Goal: Task Accomplishment & Management: Manage account settings

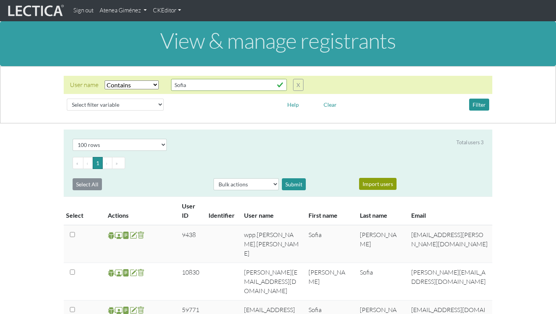
select select "icontains"
select select "100"
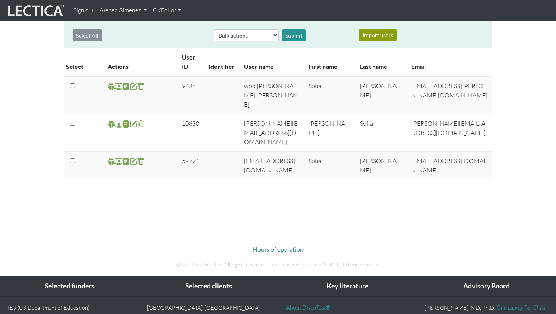
scroll to position [149, 0]
click at [142, 13] on link "Atenea Giménez" at bounding box center [123, 10] width 53 height 15
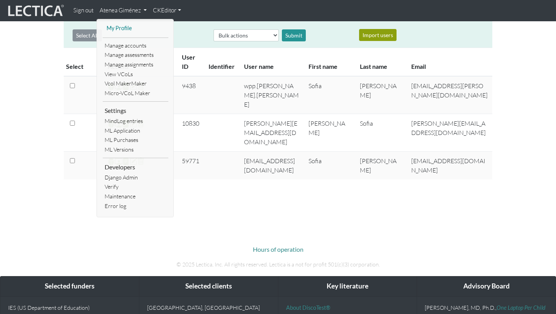
click at [125, 29] on link "My Profile" at bounding box center [136, 29] width 62 height 10
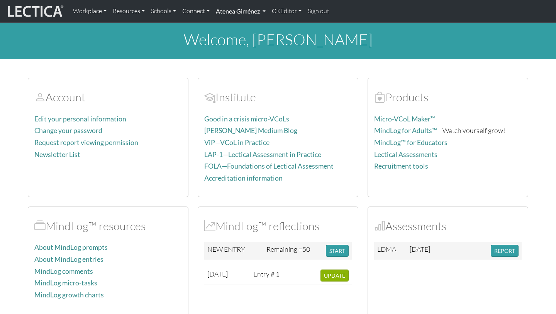
click at [214, 13] on link "Atenea Giménez" at bounding box center [241, 11] width 56 height 16
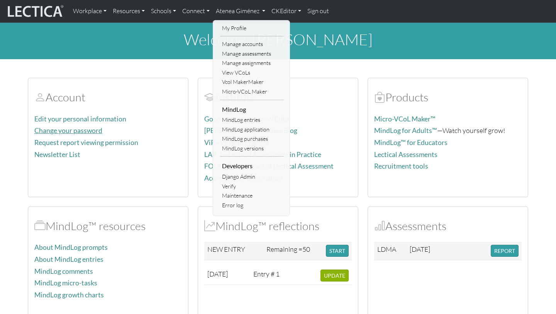
click at [91, 129] on link "Change your password" at bounding box center [68, 130] width 68 height 8
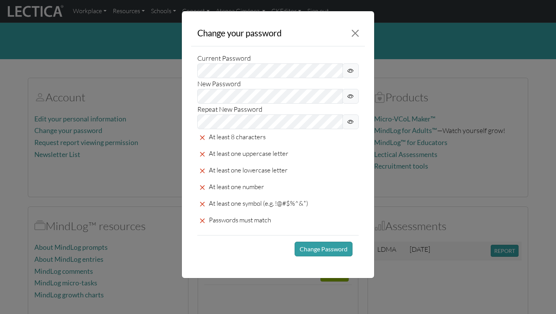
click at [351, 66] on span at bounding box center [351, 70] width 16 height 15
click at [346, 94] on span at bounding box center [351, 96] width 16 height 15
click at [318, 243] on button "Change Password" at bounding box center [324, 248] width 58 height 15
